Goal: Task Accomplishment & Management: Complete application form

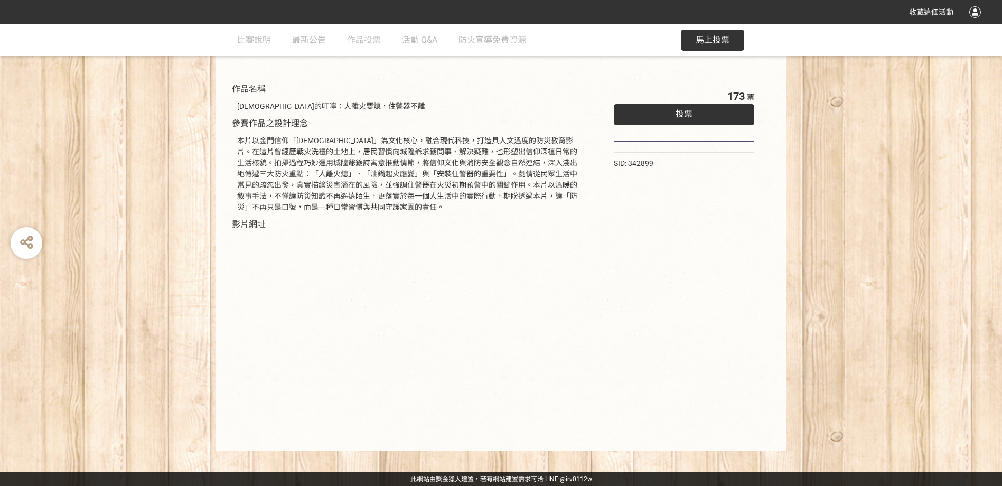
scroll to position [50, 0]
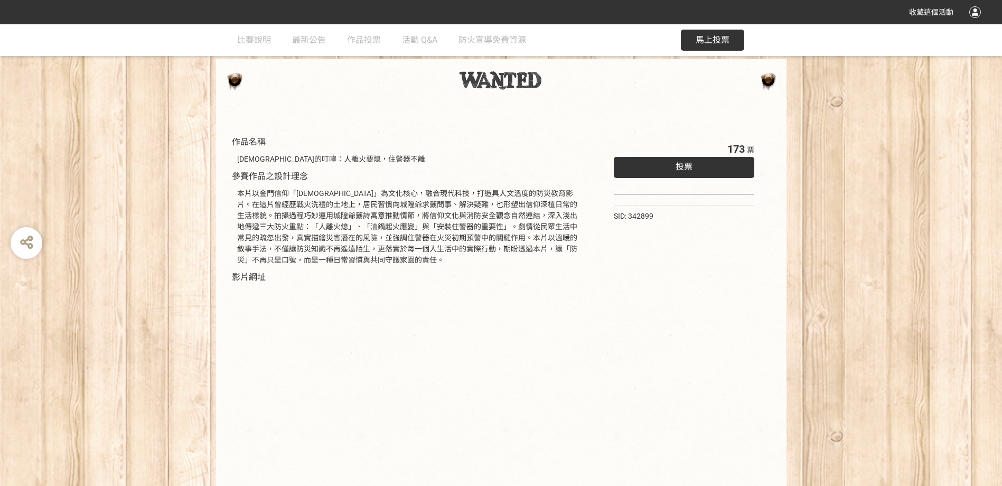
click at [683, 169] on span "投票" at bounding box center [684, 167] width 17 height 10
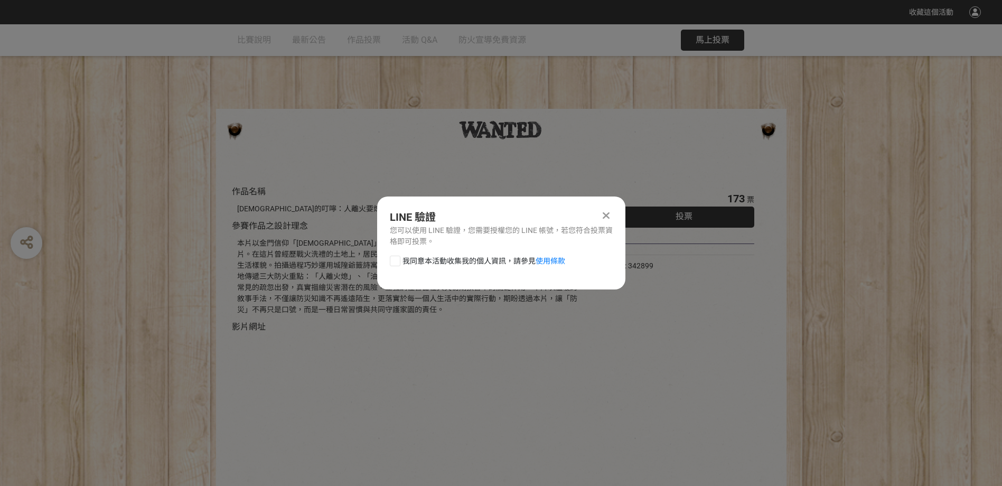
scroll to position [0, 0]
click at [398, 258] on div at bounding box center [395, 261] width 11 height 11
checkbox input "true"
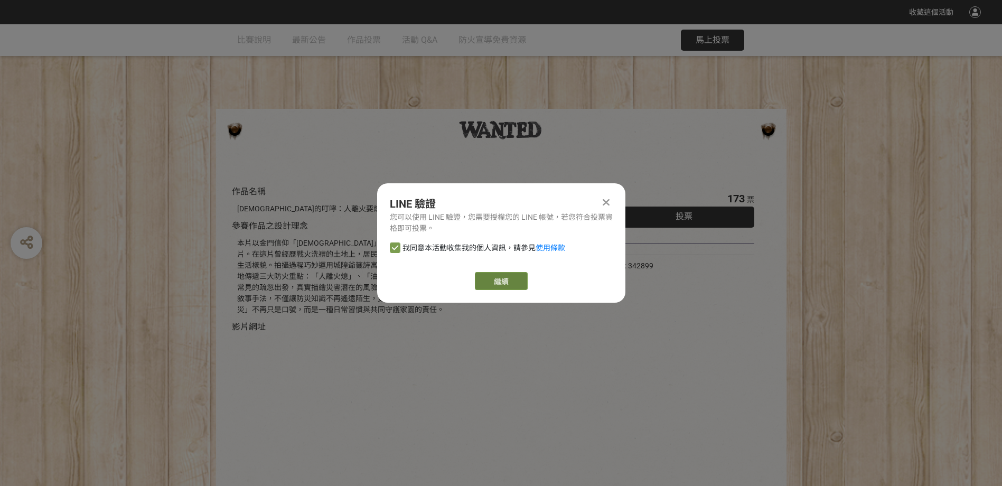
click at [501, 277] on link "繼續" at bounding box center [501, 281] width 53 height 18
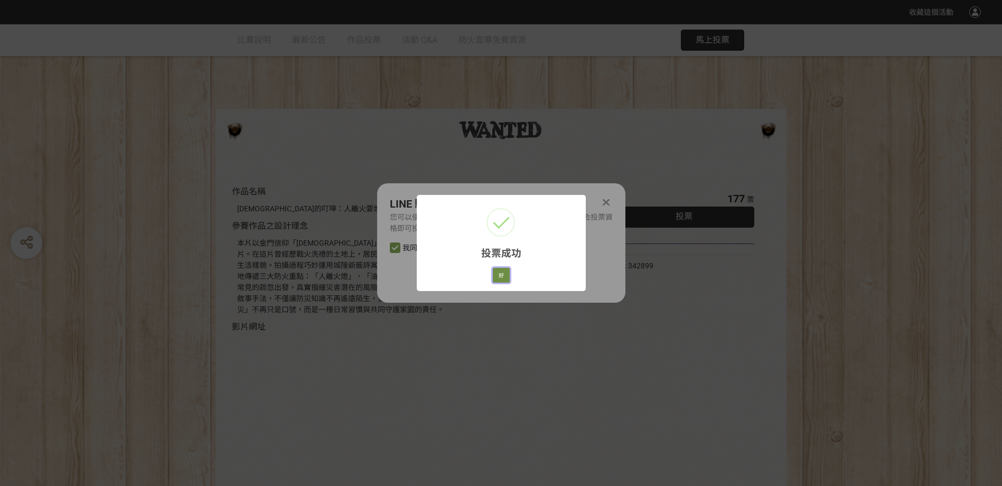
click at [497, 271] on button "好" at bounding box center [501, 275] width 17 height 15
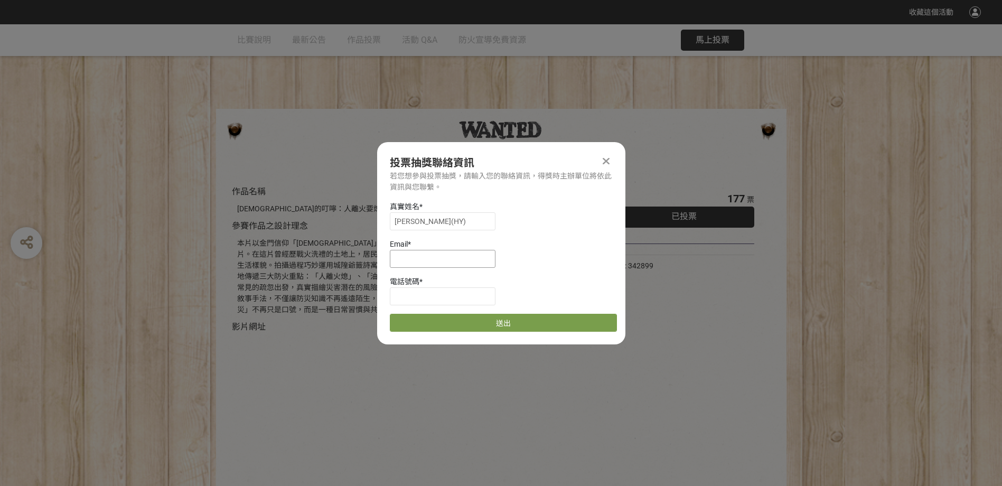
scroll to position [1, 0]
click at [450, 256] on input at bounding box center [443, 258] width 106 height 18
type input "[EMAIL_ADDRESS][DOMAIN_NAME]"
click at [443, 297] on input at bounding box center [443, 296] width 106 height 18
type input "0978231639"
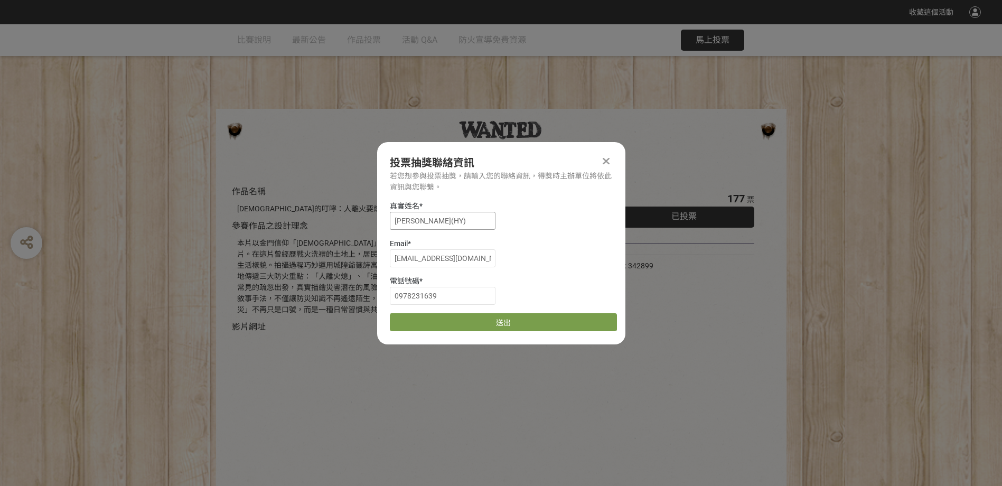
click at [456, 223] on input "[PERSON_NAME](HY)" at bounding box center [443, 221] width 106 height 18
type input "[PERSON_NAME]"
click at [603, 251] on div "Email * [EMAIL_ADDRESS][DOMAIN_NAME]" at bounding box center [503, 252] width 227 height 29
click at [483, 320] on button "送出" at bounding box center [503, 322] width 227 height 18
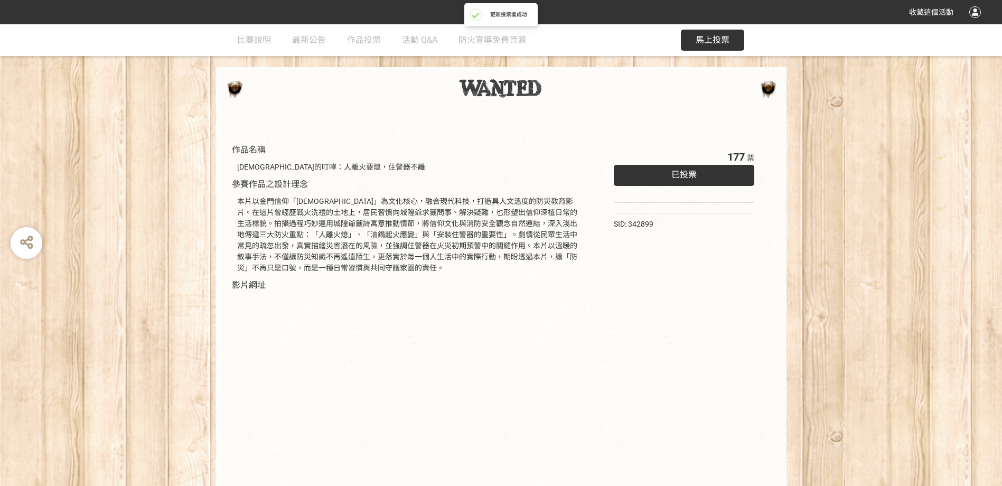
scroll to position [50, 0]
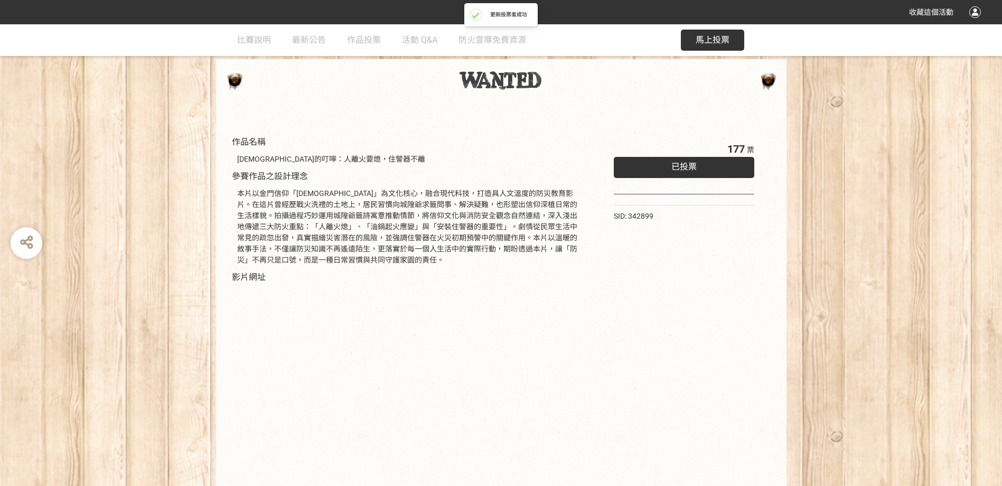
click at [671, 165] on div "已投票" at bounding box center [684, 167] width 141 height 21
